Goal: Task Accomplishment & Management: Manage account settings

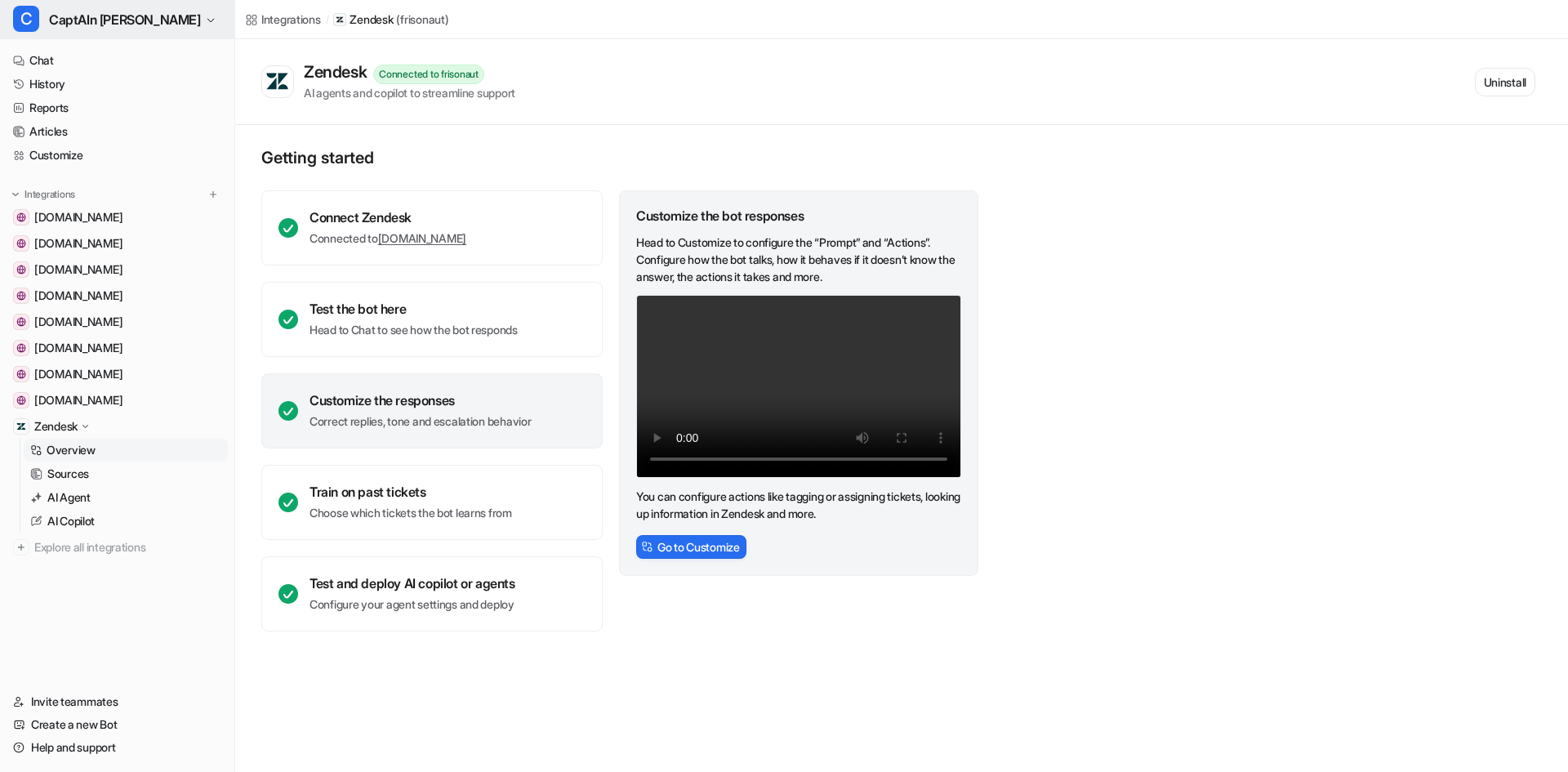
click at [34, 34] on button "C CaptAIn [PERSON_NAME]" at bounding box center [117, 20] width 234 height 39
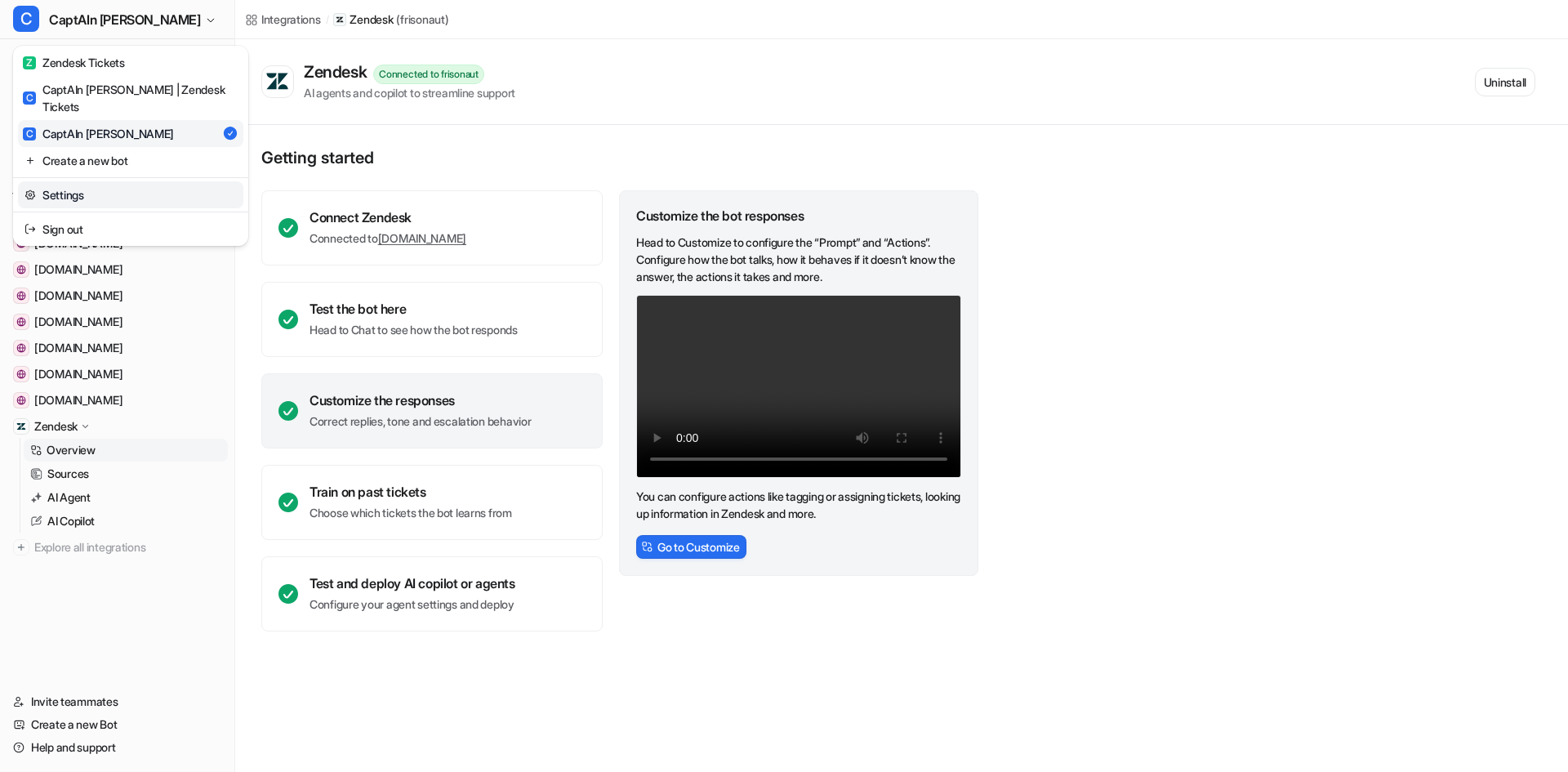
click at [73, 181] on link "Settings" at bounding box center [130, 194] width 225 height 27
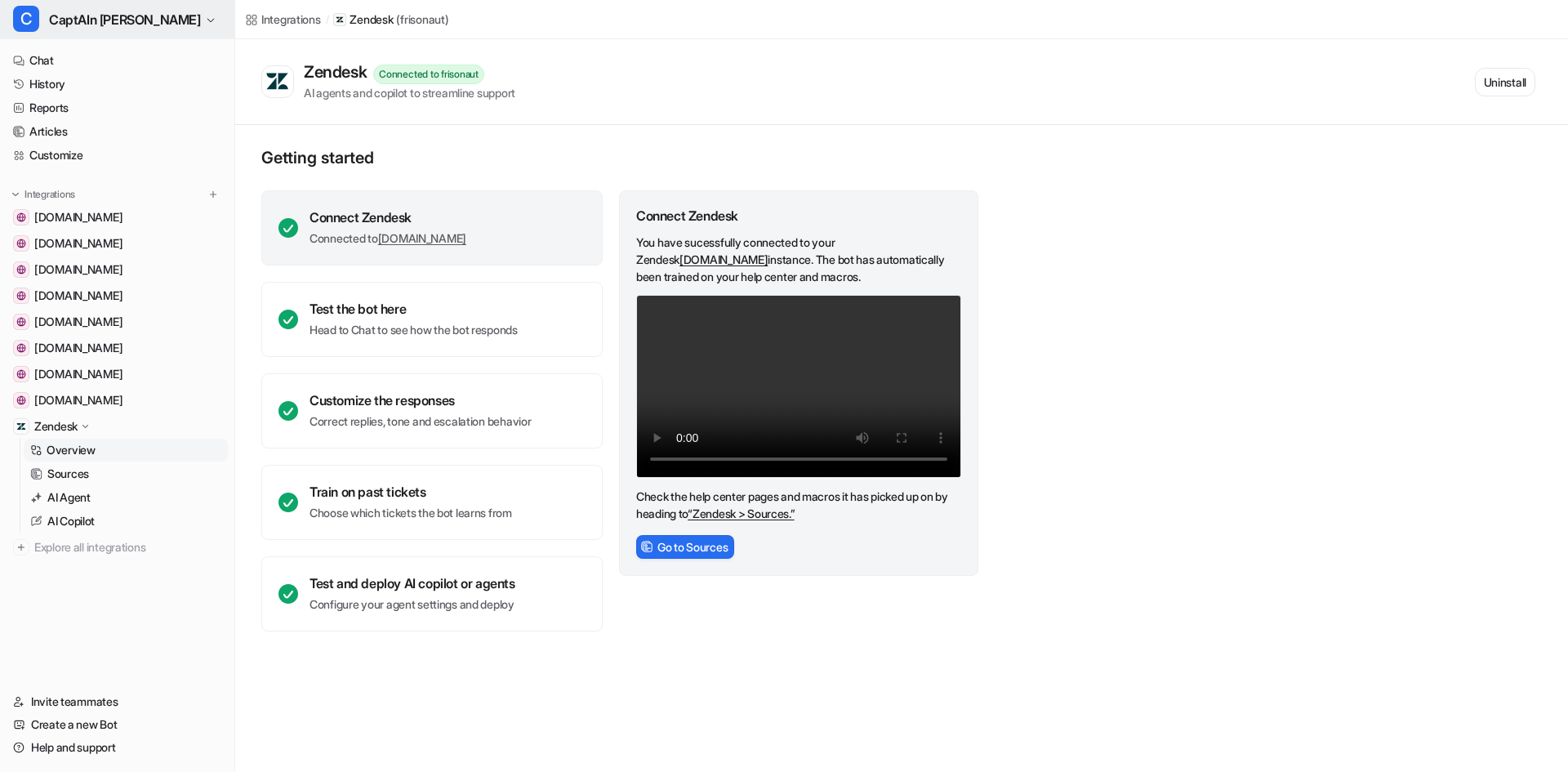
click at [96, 23] on span "CaptAIn [PERSON_NAME]" at bounding box center [125, 20] width 152 height 23
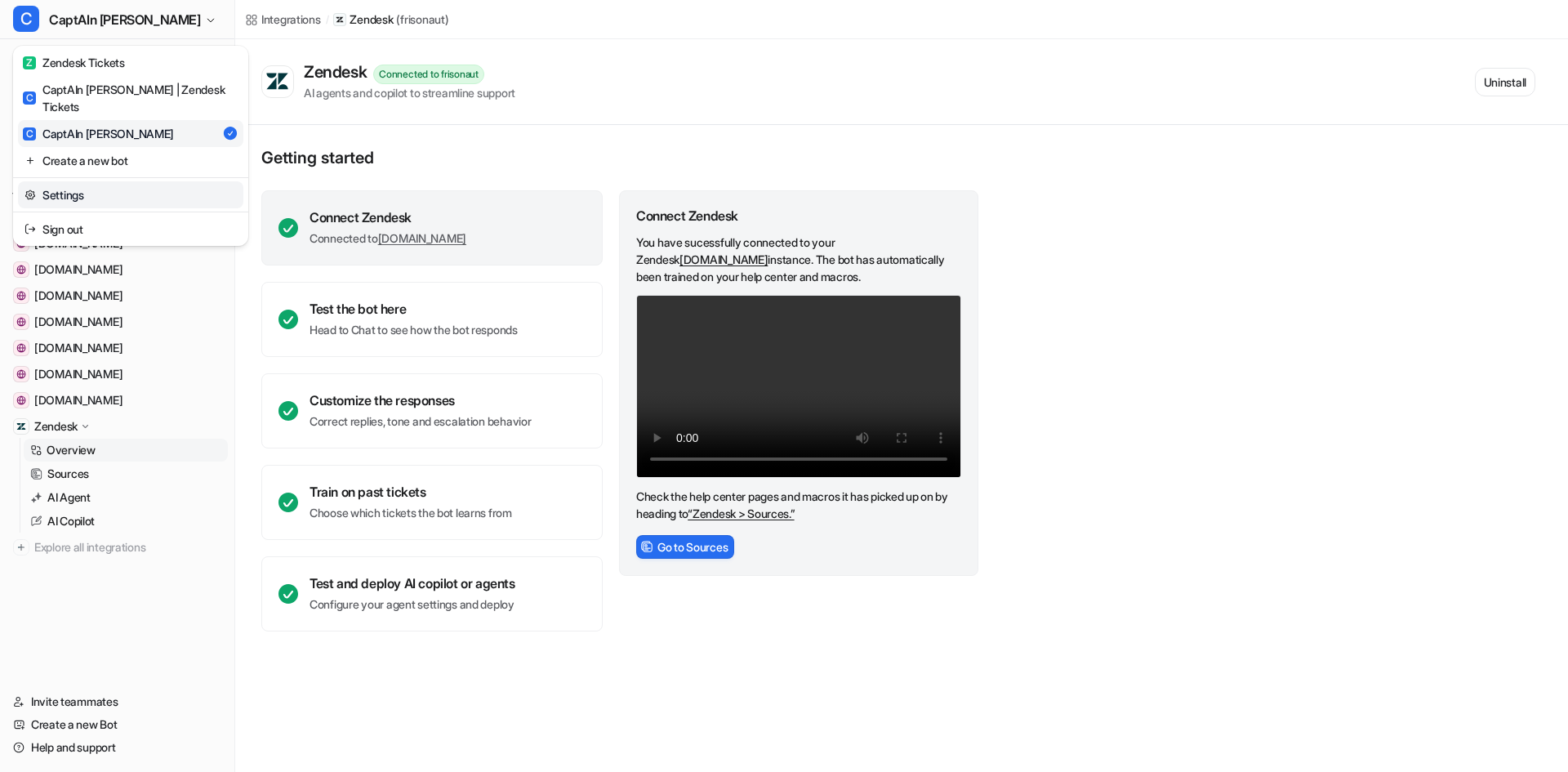
drag, startPoint x: 98, startPoint y: 176, endPoint x: 149, endPoint y: 174, distance: 51.0
click at [98, 181] on link "Settings" at bounding box center [130, 194] width 225 height 27
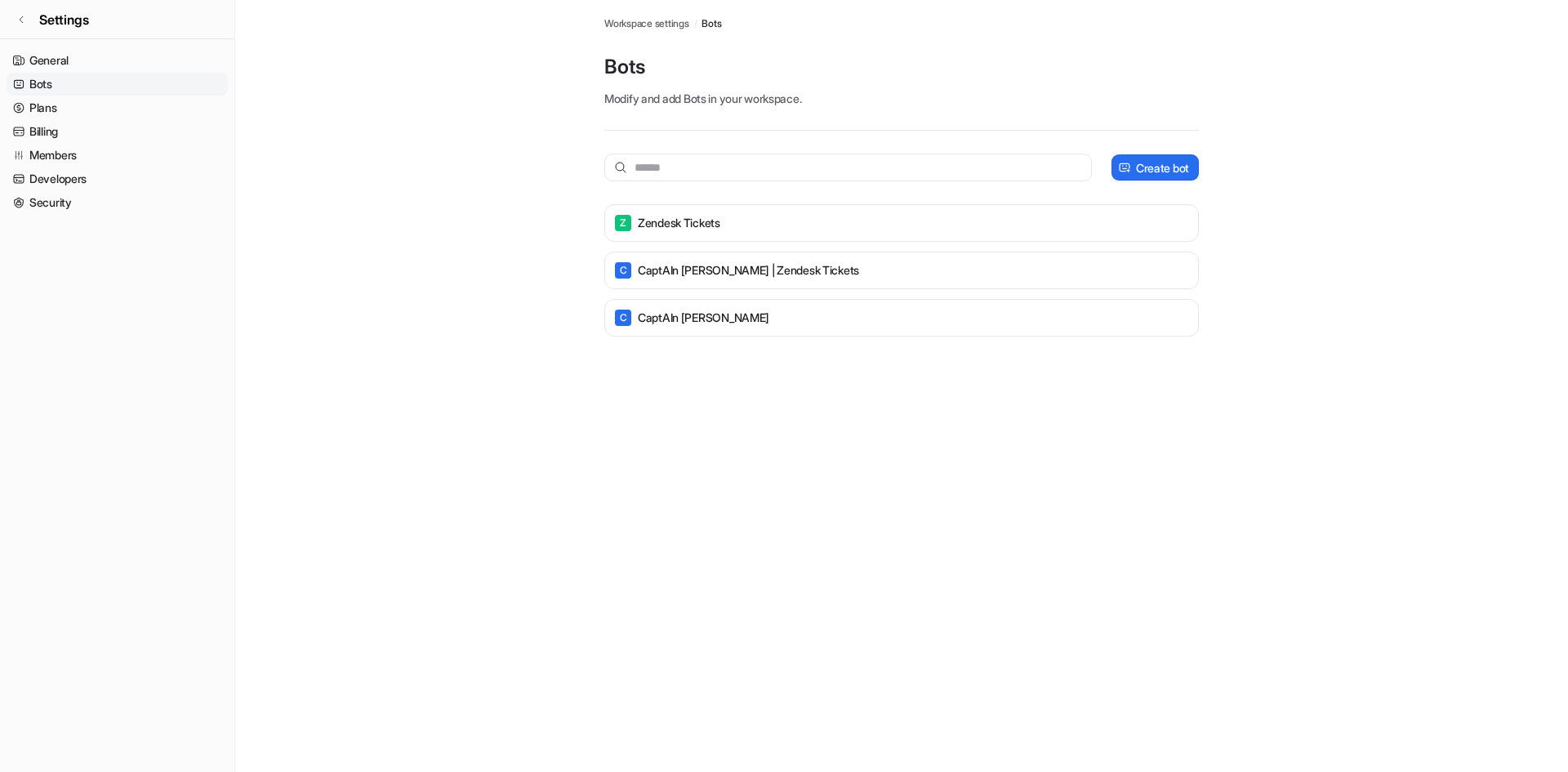
drag, startPoint x: 60, startPoint y: 122, endPoint x: 79, endPoint y: 119, distance: 19.2
click at [61, 122] on link "Billing" at bounding box center [117, 131] width 221 height 23
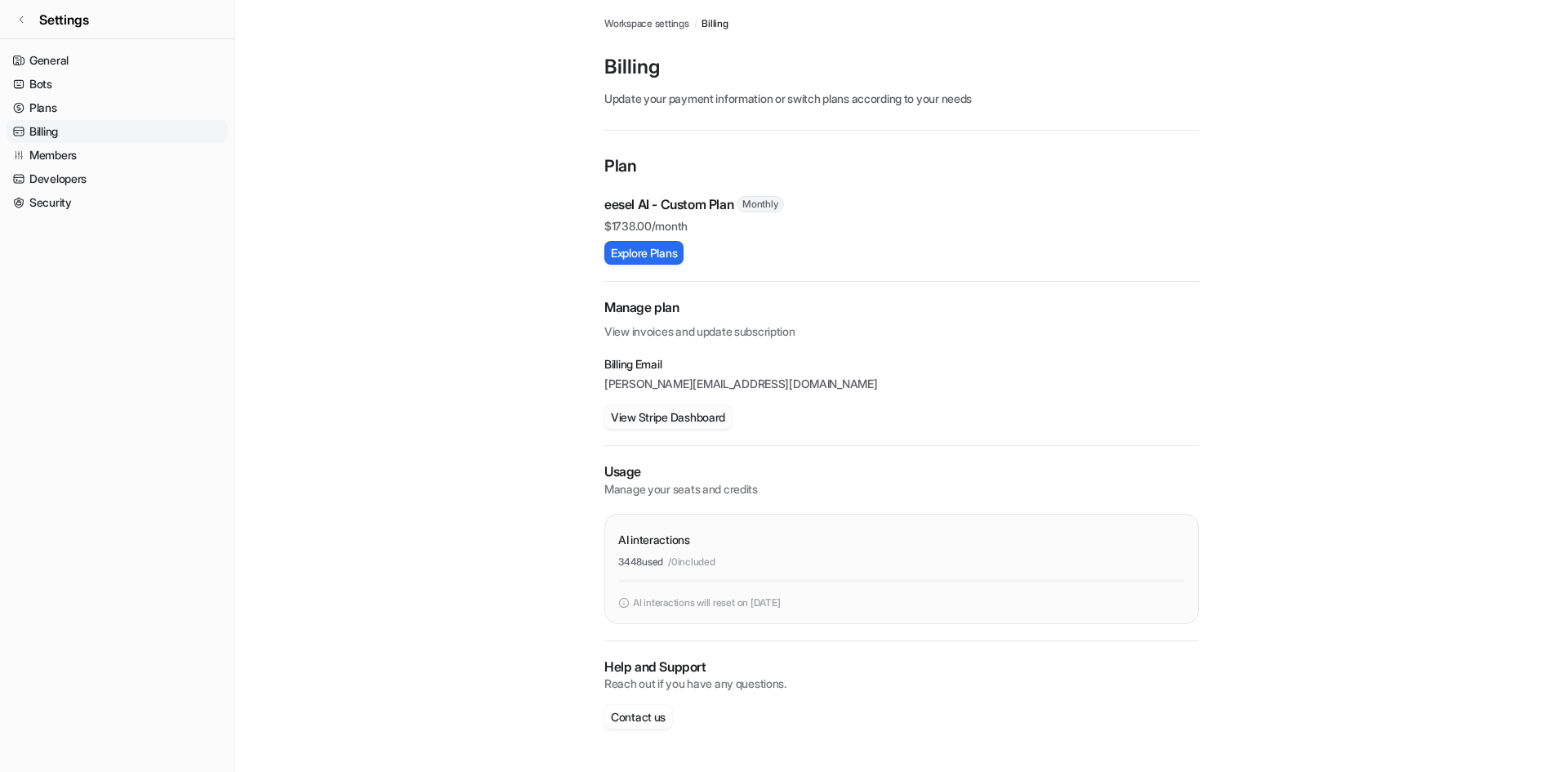
click at [685, 421] on button "View Stripe Dashboard" at bounding box center [668, 416] width 128 height 23
